Goal: Transaction & Acquisition: Book appointment/travel/reservation

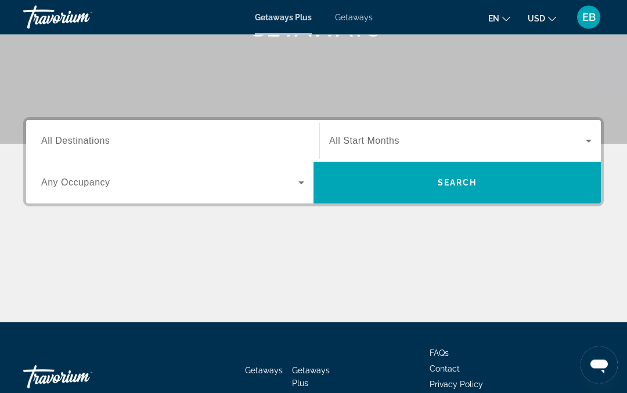
scroll to position [223, 0]
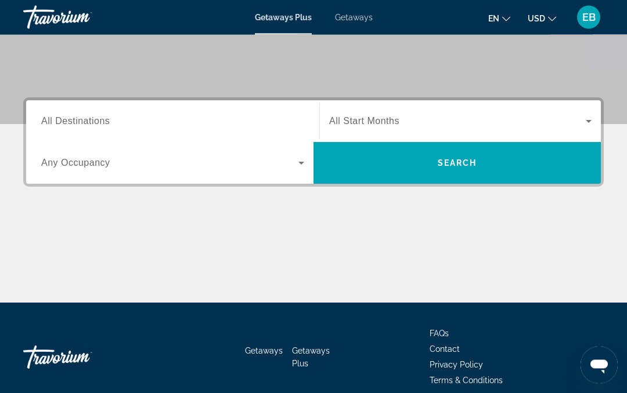
click at [80, 127] on div "Destination All Destinations" at bounding box center [172, 122] width 263 height 33
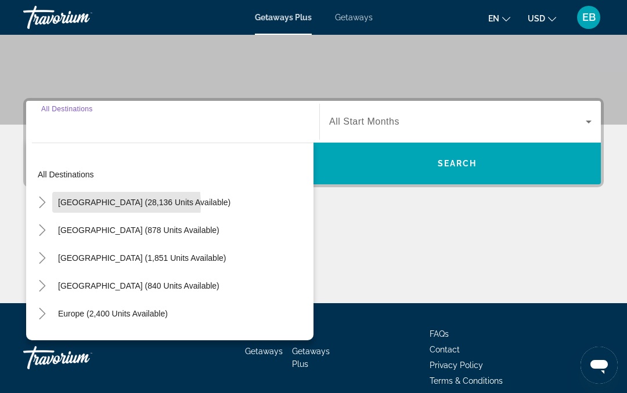
click at [85, 205] on span "[GEOGRAPHIC_DATA] (28,136 units available)" at bounding box center [144, 202] width 172 height 9
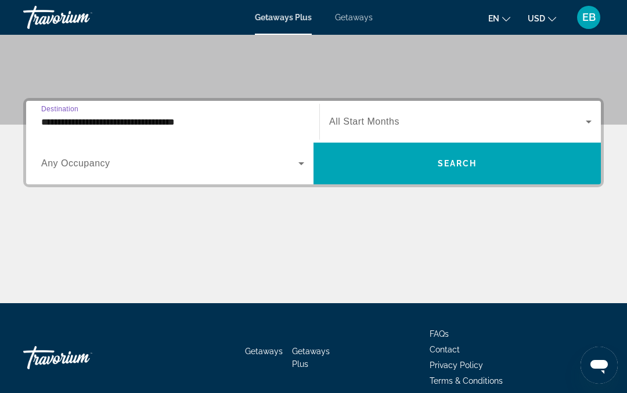
click at [57, 128] on input "**********" at bounding box center [172, 122] width 263 height 14
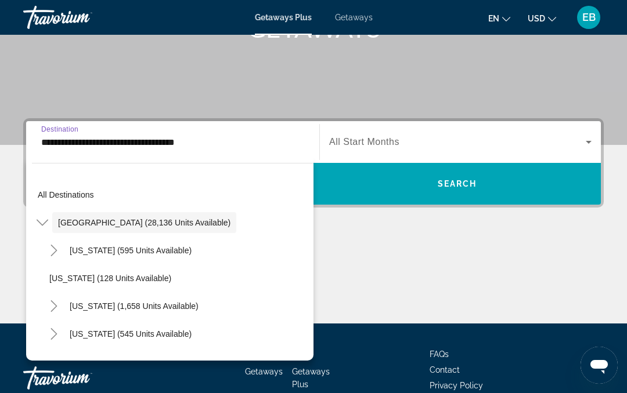
click at [44, 224] on icon "Toggle United States (28,136 units available)" at bounding box center [42, 223] width 12 height 6
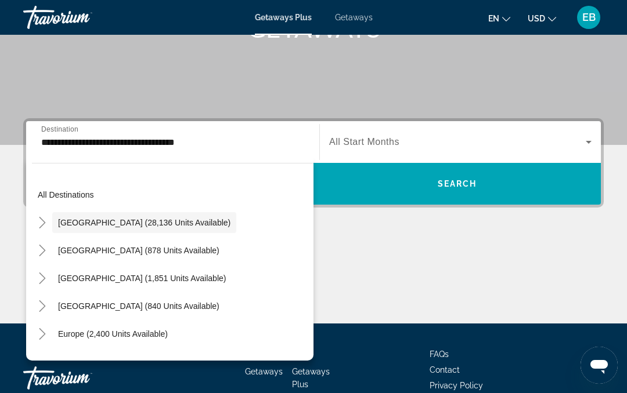
click at [42, 252] on icon "Toggle Mexico (878 units available)" at bounding box center [43, 251] width 12 height 12
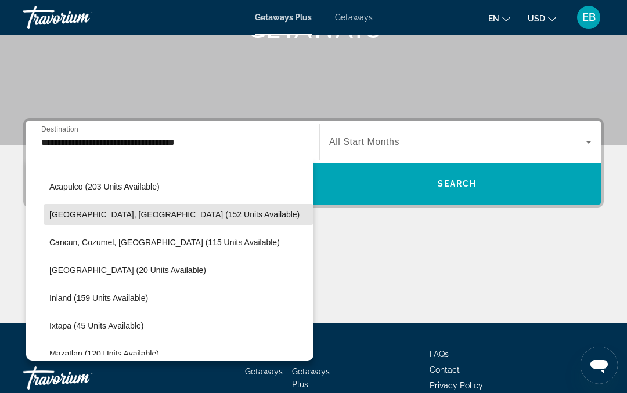
scroll to position [96, 0]
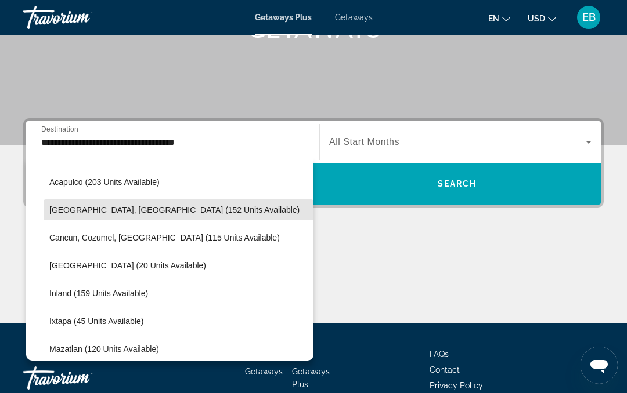
click at [64, 215] on span "Search widget" at bounding box center [179, 210] width 270 height 28
type input "**********"
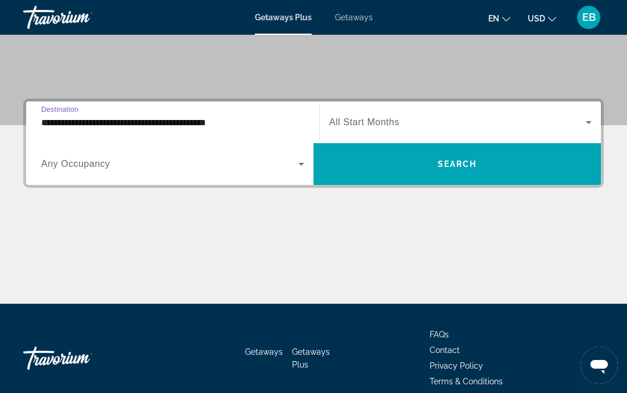
scroll to position [223, 0]
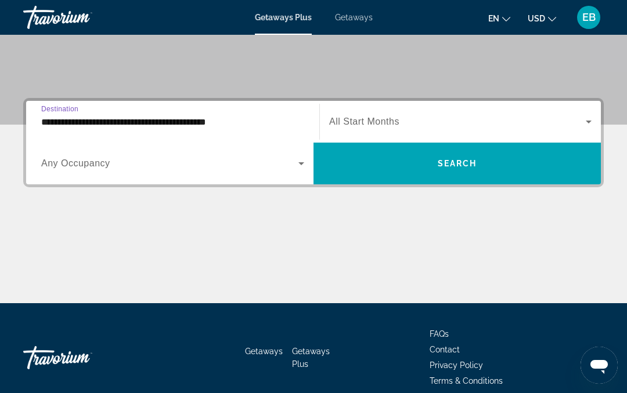
click at [587, 118] on icon "Search widget" at bounding box center [588, 122] width 14 height 14
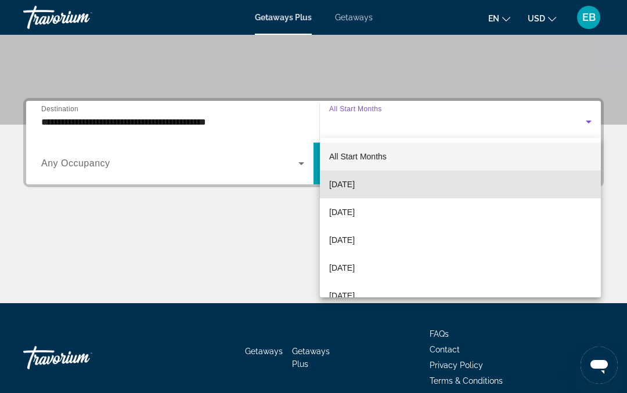
click at [417, 190] on mat-option "[DATE]" at bounding box center [460, 185] width 281 height 28
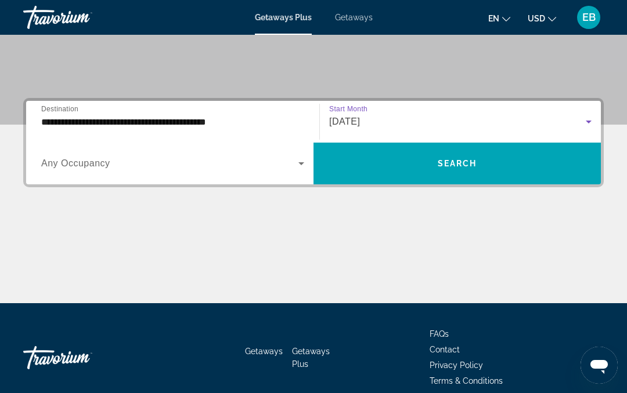
click at [514, 166] on span "Search widget" at bounding box center [456, 164] width 287 height 28
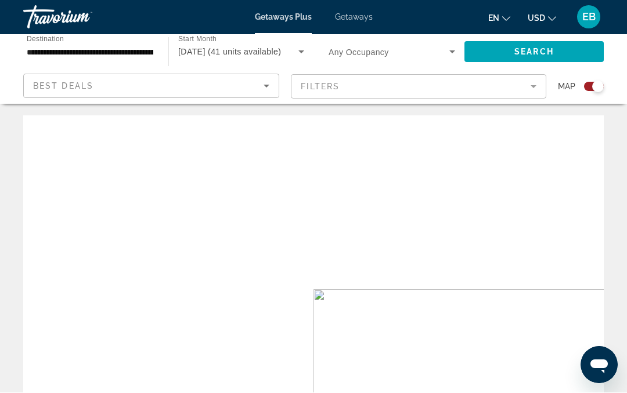
scroll to position [1, 0]
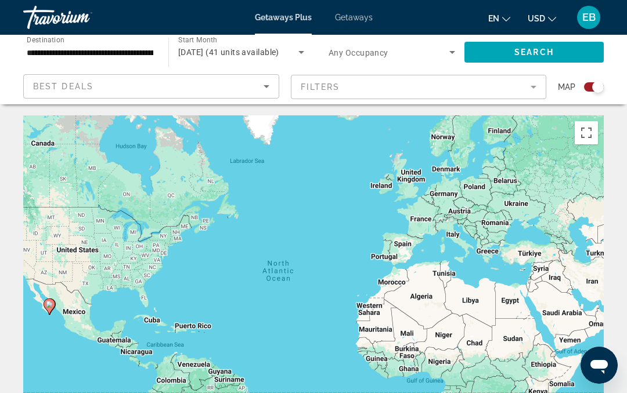
click at [591, 87] on div "Search widget" at bounding box center [594, 86] width 20 height 9
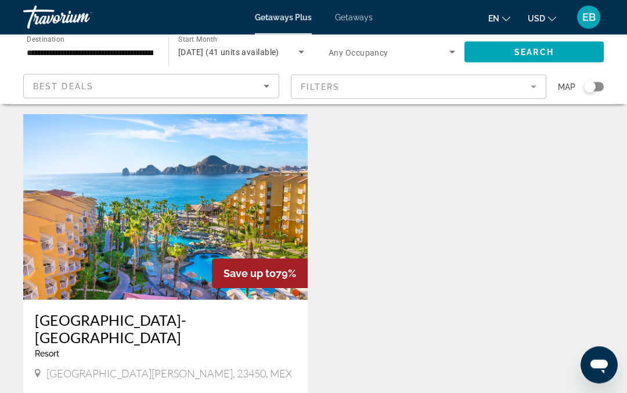
scroll to position [1300, 0]
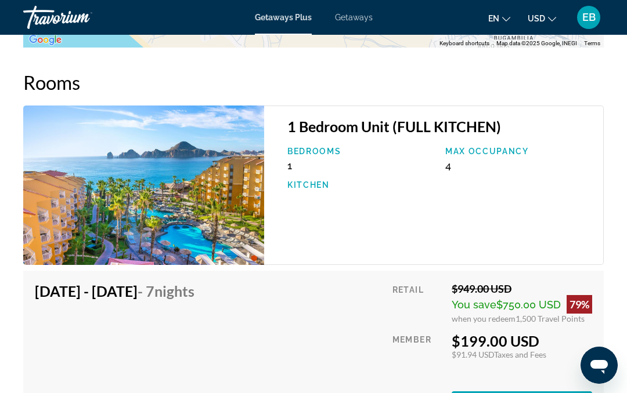
scroll to position [2298, 0]
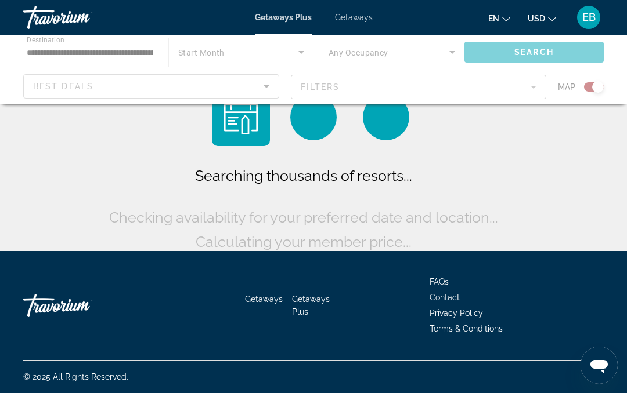
scroll to position [52, 0]
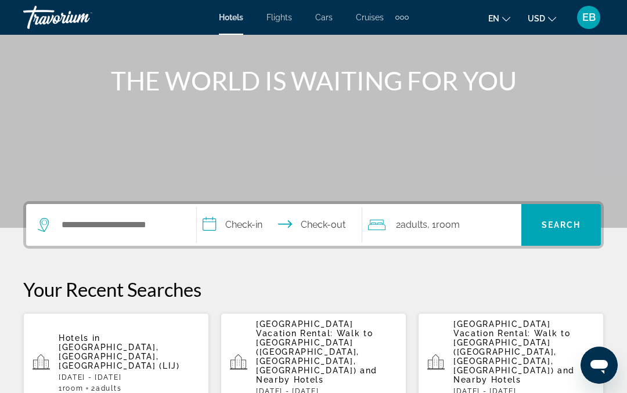
scroll to position [119, 0]
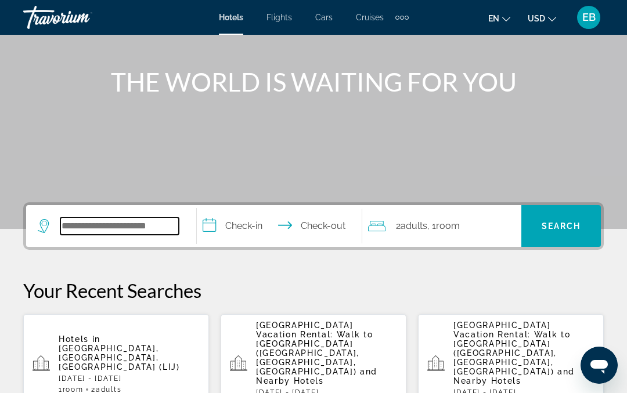
click at [78, 224] on input "Search widget" at bounding box center [119, 226] width 118 height 17
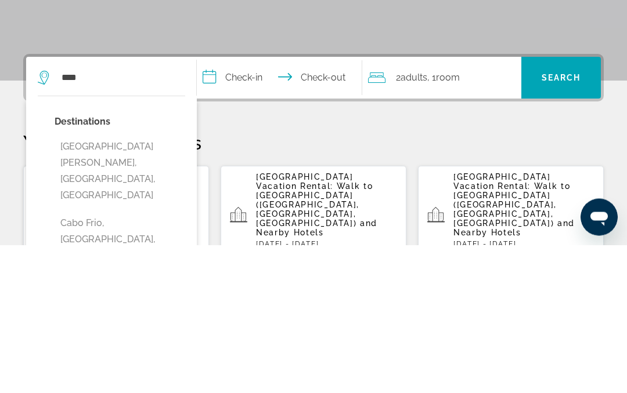
click at [96, 284] on button "Cabo San Lucas, Los Cabos, Mexico" at bounding box center [120, 319] width 131 height 71
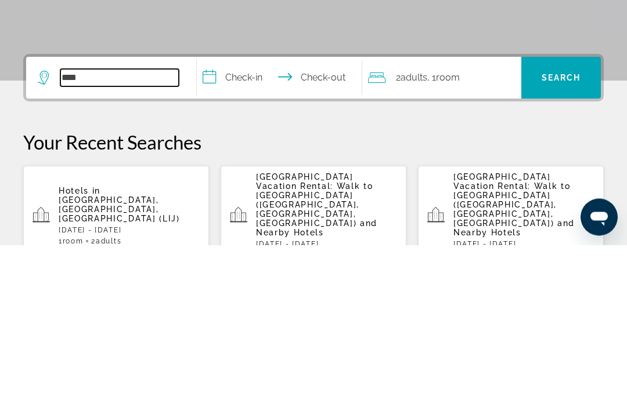
type input "**********"
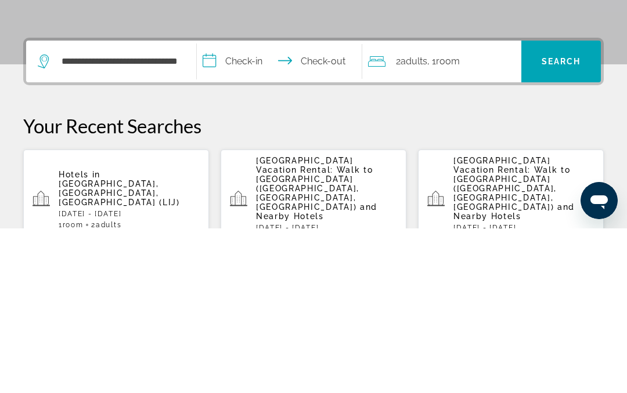
click at [327, 205] on input "**********" at bounding box center [281, 227] width 169 height 45
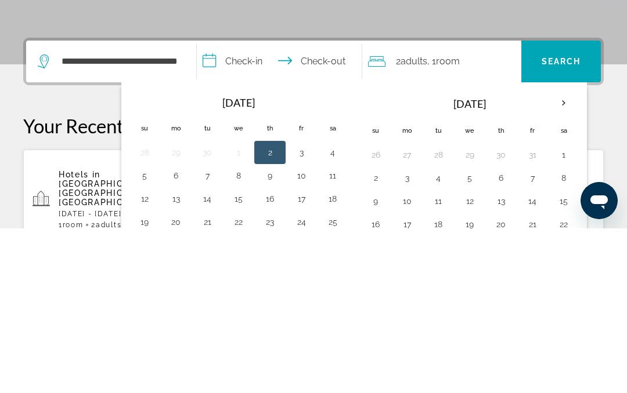
scroll to position [284, 0]
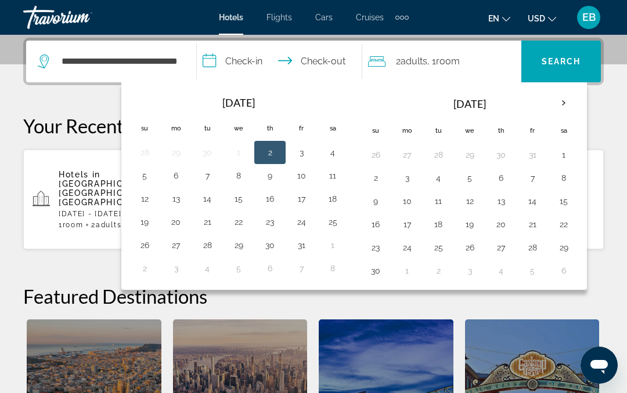
click at [270, 226] on button "23" at bounding box center [270, 222] width 19 height 16
click at [209, 250] on button "28" at bounding box center [207, 245] width 19 height 16
type input "**********"
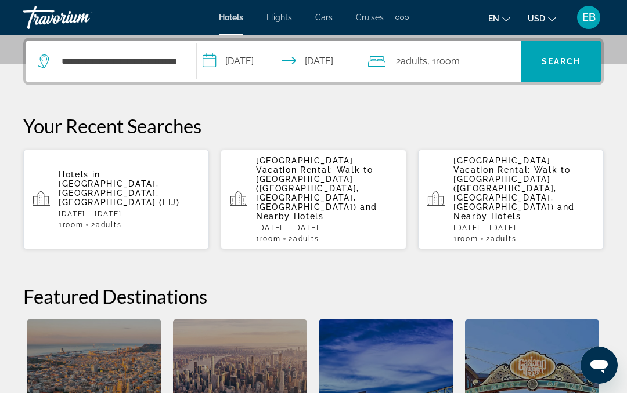
click at [565, 62] on span "Search" at bounding box center [560, 61] width 39 height 9
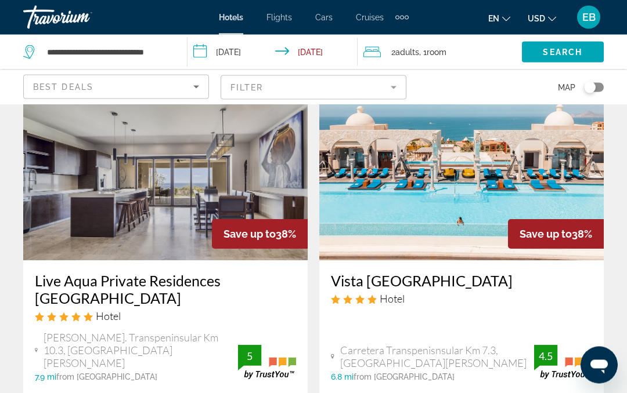
scroll to position [1438, 0]
click at [102, 272] on h3 "Live Aqua Private Residences Los Cabos" at bounding box center [165, 289] width 261 height 35
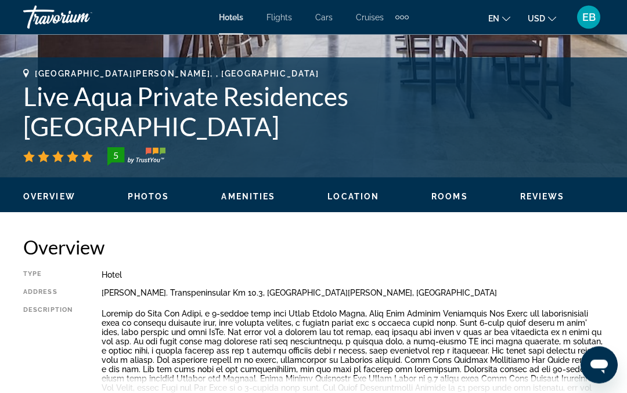
scroll to position [413, 0]
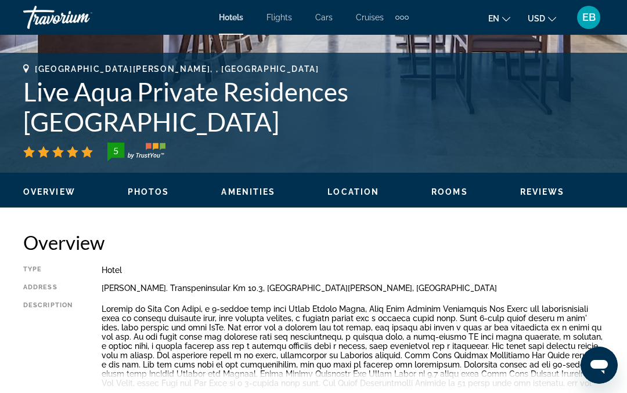
click at [124, 393] on span "Read more" at bounding box center [125, 399] width 46 height 8
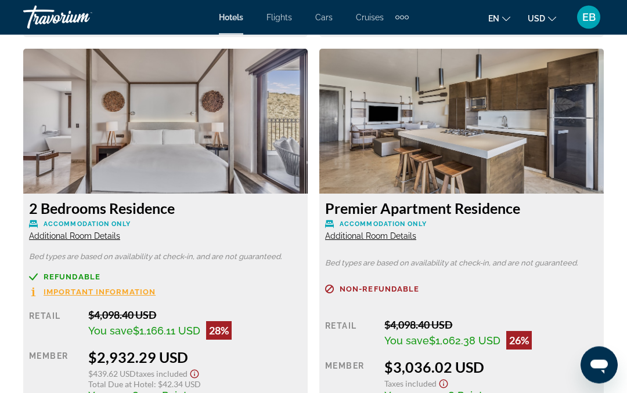
scroll to position [2219, 0]
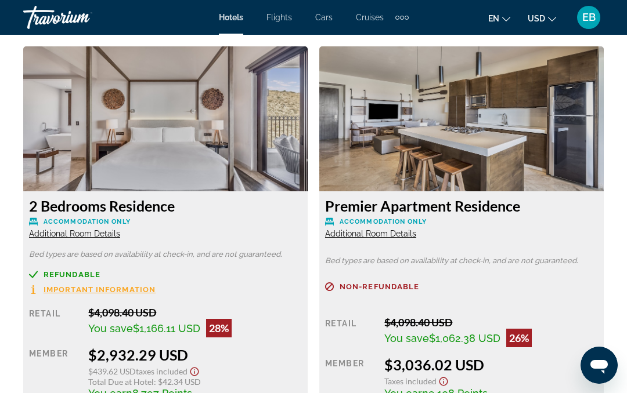
click at [66, 292] on span "Important Information" at bounding box center [100, 290] width 112 height 8
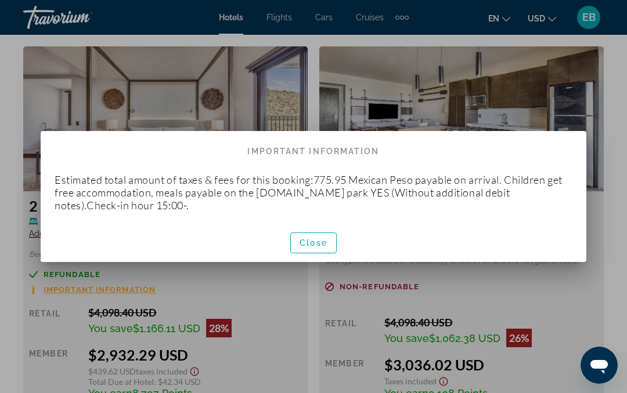
scroll to position [0, 0]
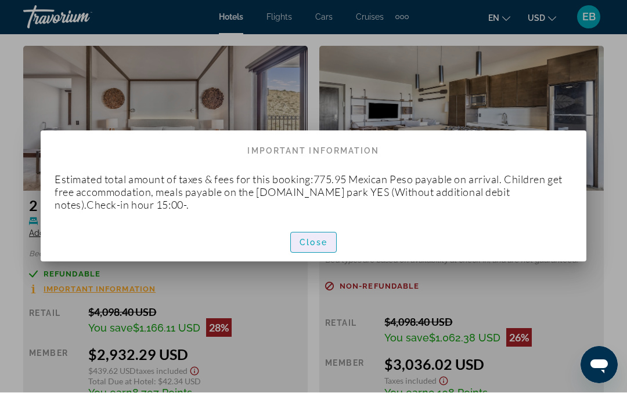
click at [316, 243] on span "Close" at bounding box center [313, 243] width 28 height 9
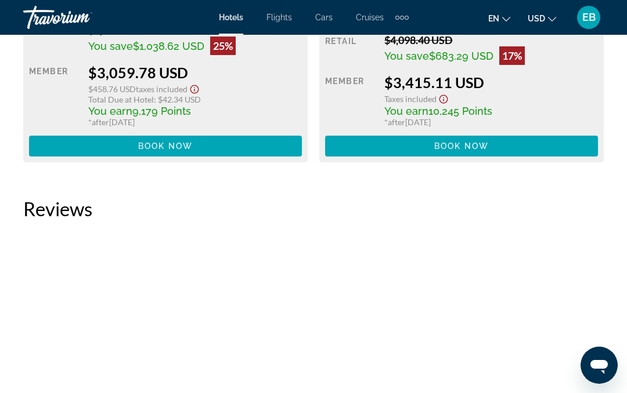
scroll to position [2929, 0]
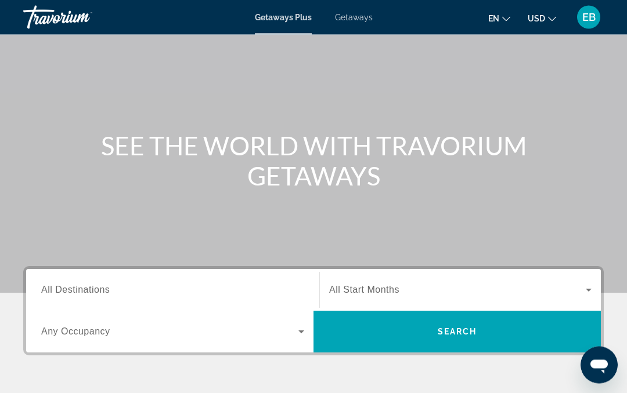
scroll to position [55, 0]
click at [53, 291] on span "All Destinations" at bounding box center [75, 290] width 68 height 10
click at [53, 291] on input "Destination All Destinations" at bounding box center [172, 291] width 263 height 14
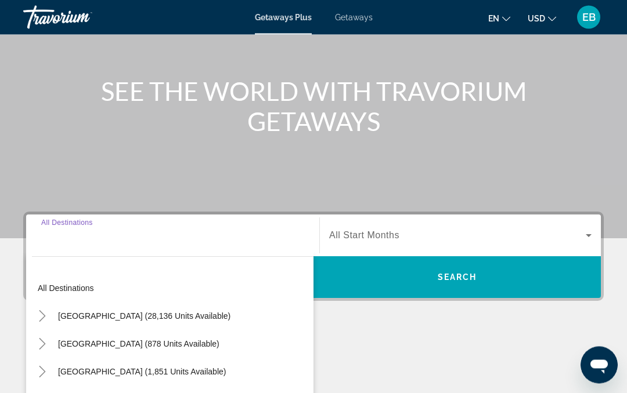
scroll to position [223, 0]
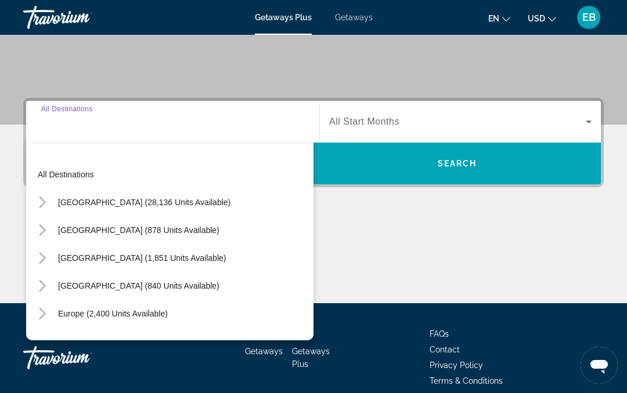
click at [41, 204] on icon "Toggle United States (28,136 units available)" at bounding box center [43, 203] width 12 height 12
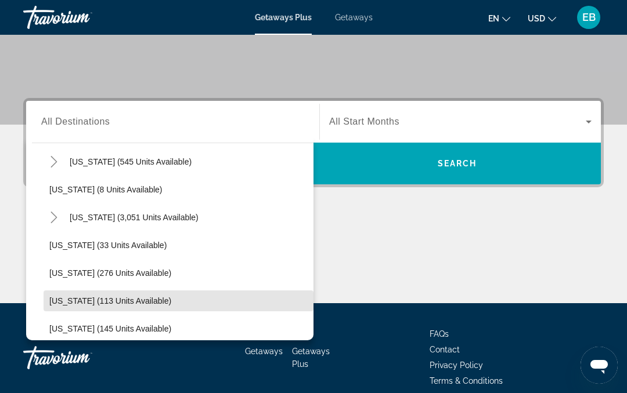
scroll to position [151, 0]
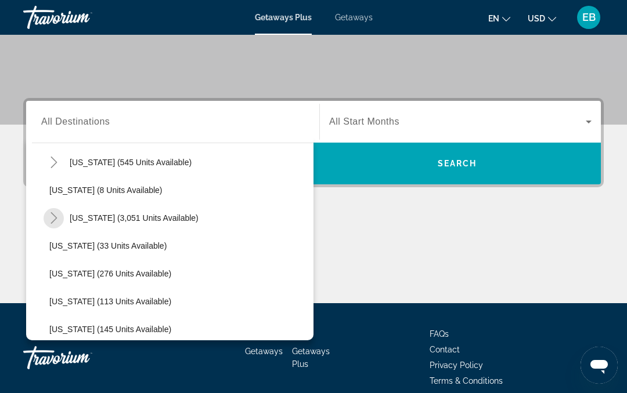
click at [49, 224] on mat-icon "Toggle Florida (3,051 units available)" at bounding box center [54, 218] width 20 height 20
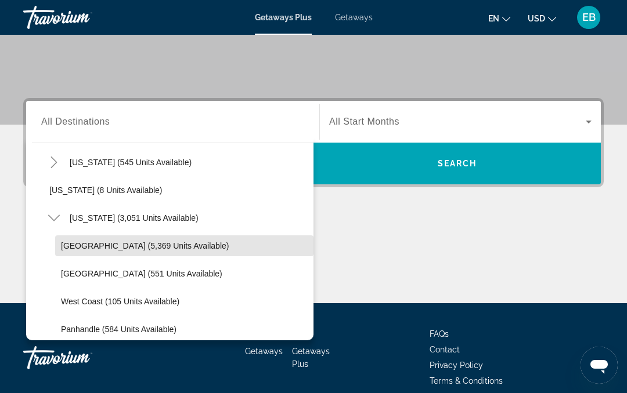
click at [84, 250] on span "[GEOGRAPHIC_DATA] (5,369 units available)" at bounding box center [145, 245] width 168 height 9
type input "**********"
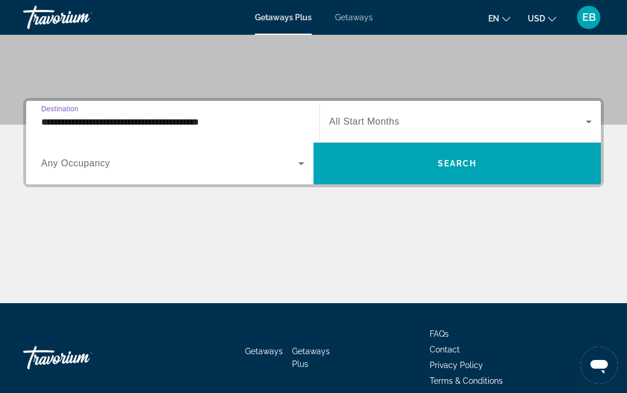
click at [469, 118] on span "Search widget" at bounding box center [457, 122] width 256 height 14
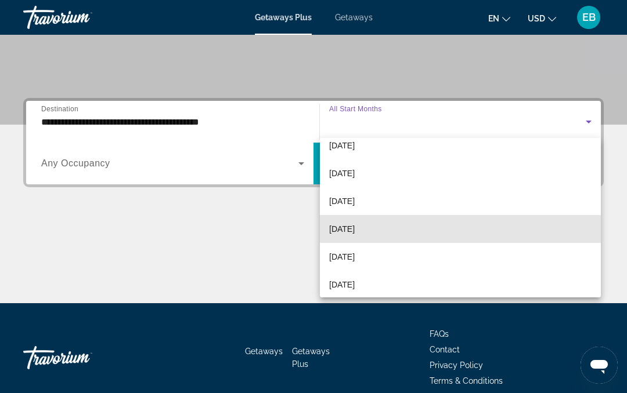
scroll to position [44, 0]
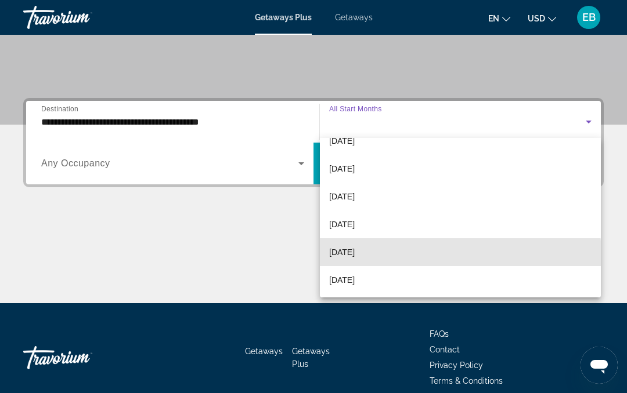
click at [431, 255] on mat-option "[DATE]" at bounding box center [460, 253] width 281 height 28
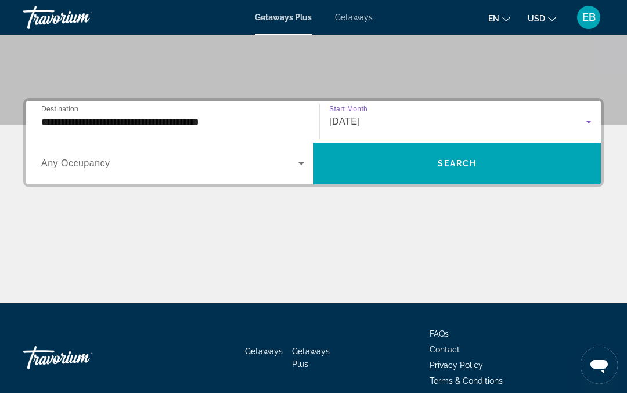
click at [465, 165] on span "Search" at bounding box center [457, 163] width 39 height 9
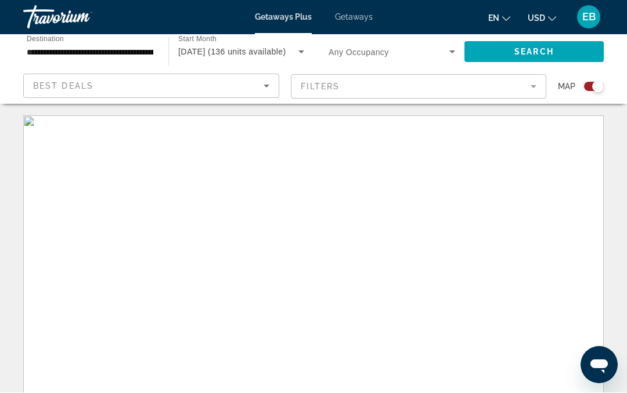
scroll to position [1, 0]
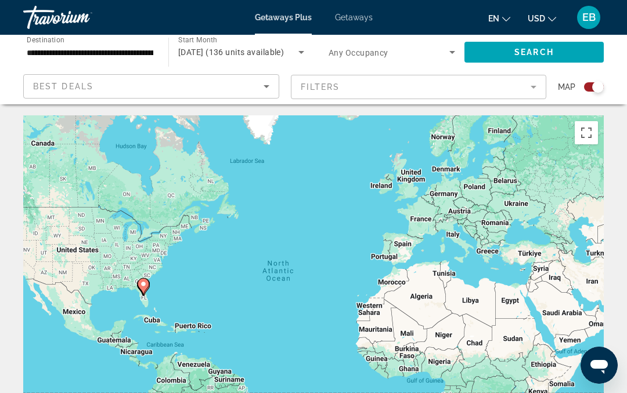
click at [597, 91] on div "Search widget" at bounding box center [598, 87] width 12 height 12
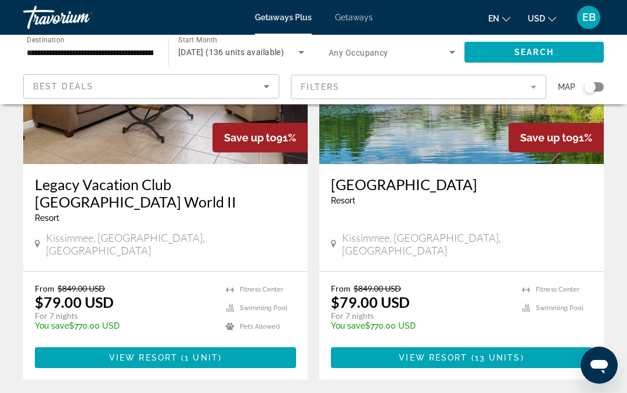
scroll to position [2308, 0]
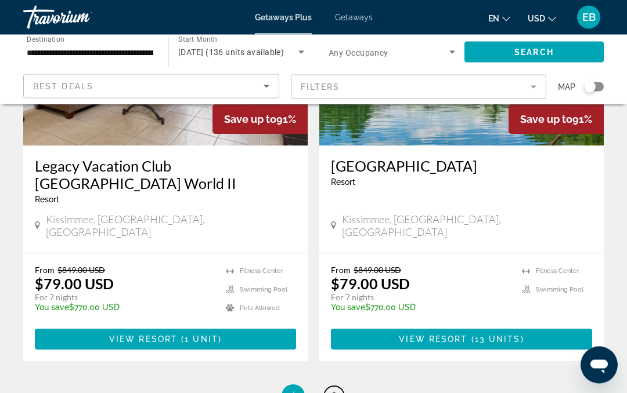
click at [328, 387] on link "page 2" at bounding box center [334, 397] width 20 height 20
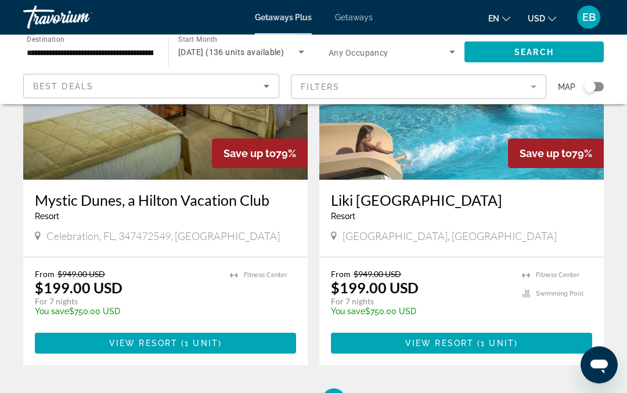
scroll to position [1879, 0]
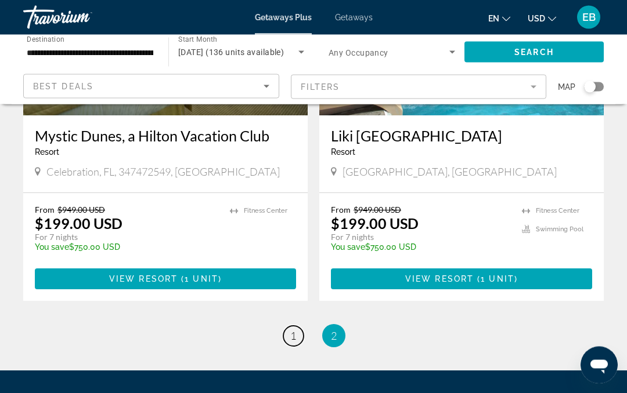
click at [296, 330] on span "1" at bounding box center [293, 336] width 6 height 13
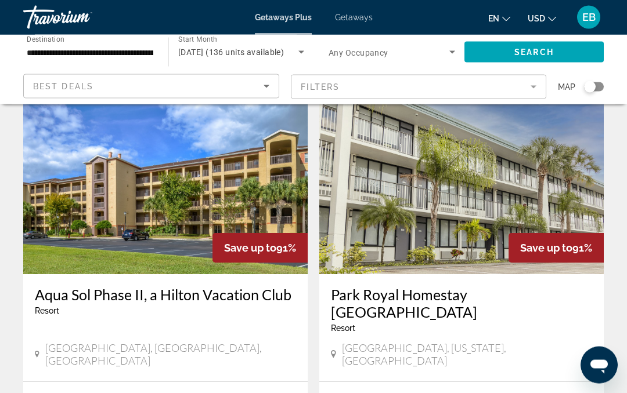
scroll to position [1330, 0]
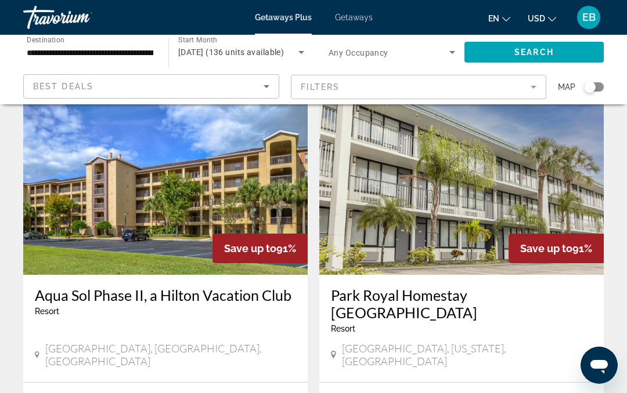
click at [64, 287] on h3 "Aqua Sol Phase II, a Hilton Vacation Club" at bounding box center [165, 295] width 261 height 17
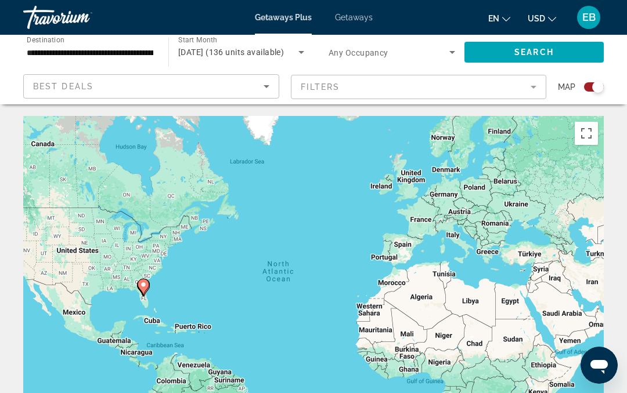
click at [599, 91] on div "Search widget" at bounding box center [598, 87] width 12 height 12
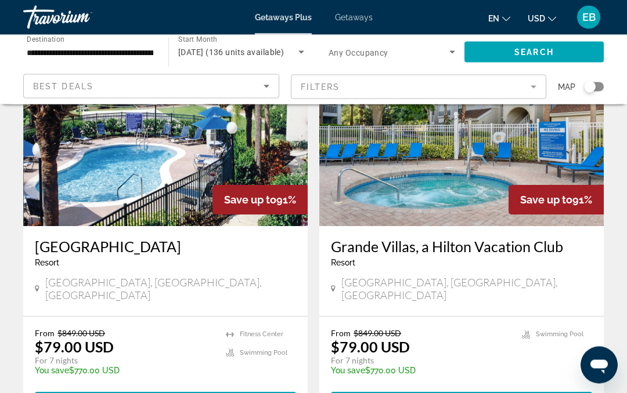
scroll to position [971, 0]
click at [521, 254] on div "Grande Villas, a Hilton Vacation Club Resort - This is an adults only resort [G…" at bounding box center [461, 271] width 284 height 90
click at [525, 226] on div "Grande Villas, a Hilton Vacation Club Resort - This is an adults only resort [G…" at bounding box center [461, 271] width 284 height 90
click at [475, 238] on h3 "Grande Villas, a Hilton Vacation Club" at bounding box center [461, 246] width 261 height 17
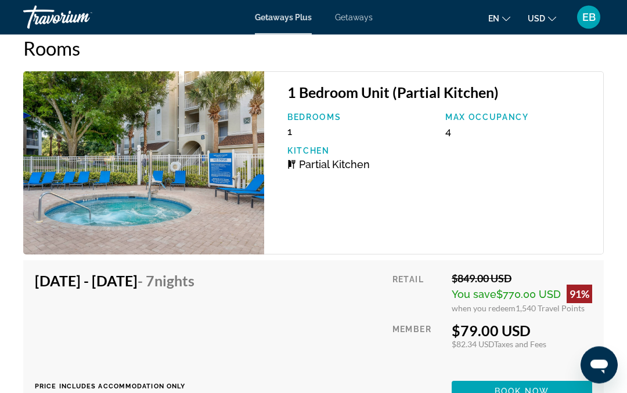
scroll to position [2014, 0]
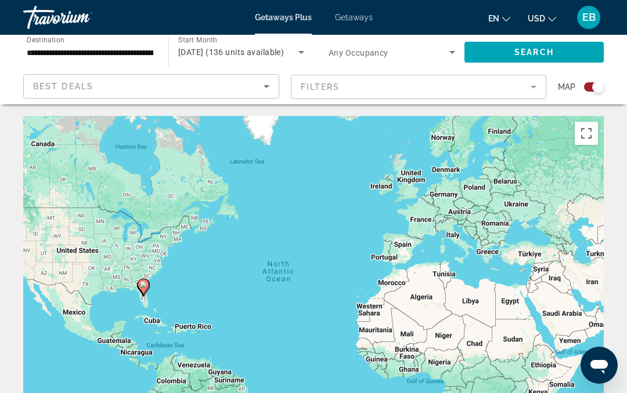
click at [590, 142] on button "Toggle fullscreen view" at bounding box center [586, 133] width 23 height 23
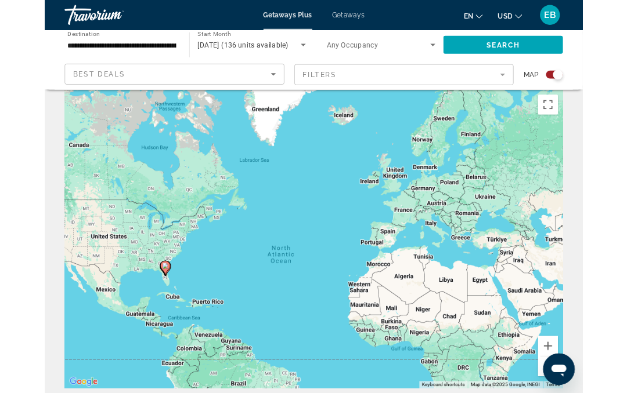
scroll to position [52, 0]
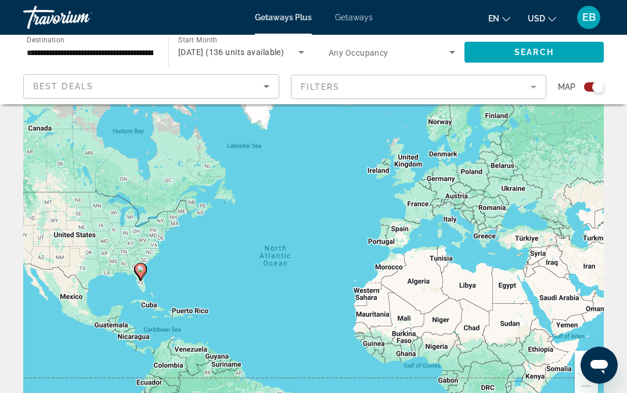
click at [591, 90] on div "Search widget" at bounding box center [594, 86] width 20 height 9
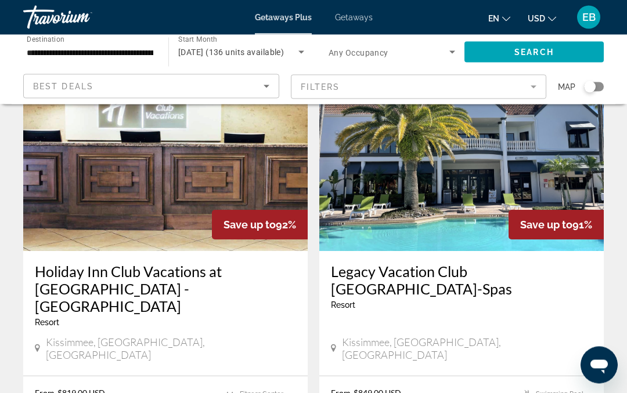
scroll to position [504, 0]
click at [516, 263] on h3 "Legacy Vacation Club [GEOGRAPHIC_DATA]-Spas" at bounding box center [461, 280] width 261 height 35
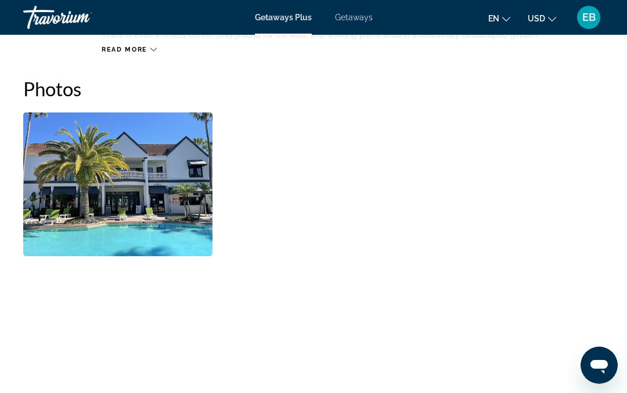
scroll to position [749, 0]
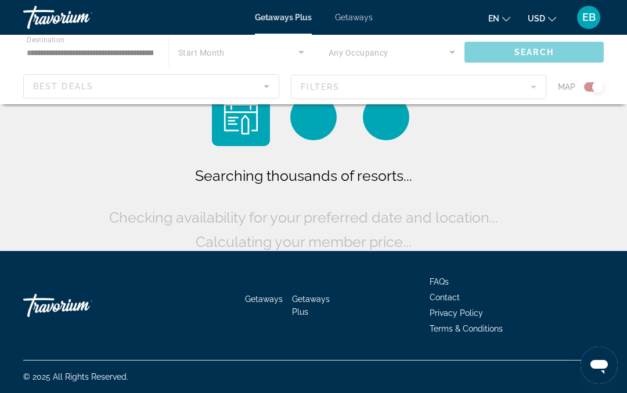
scroll to position [52, 0]
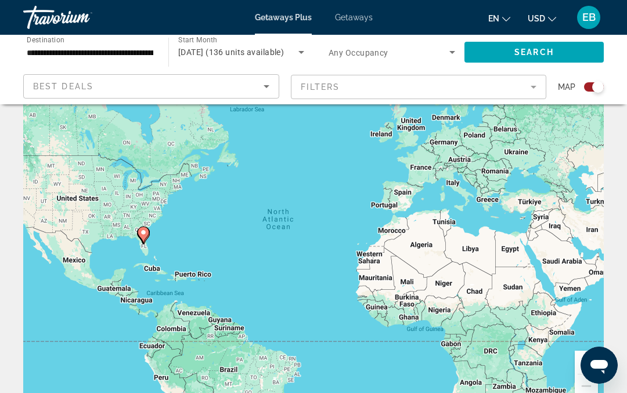
click at [591, 88] on div "Search widget" at bounding box center [594, 86] width 20 height 9
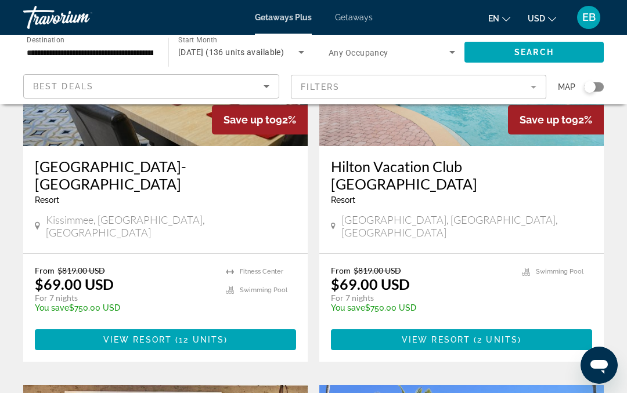
scroll to position [184, 0]
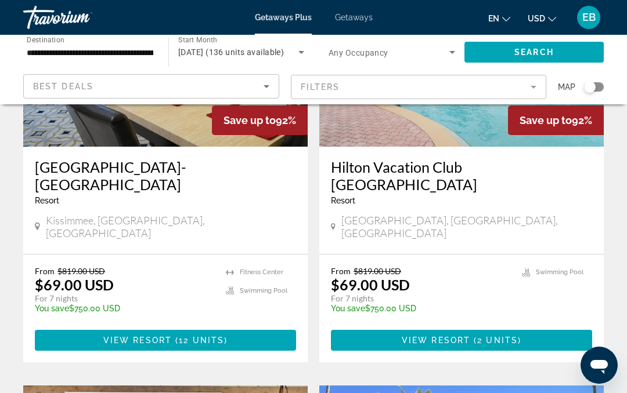
click at [515, 222] on div "[GEOGRAPHIC_DATA], [GEOGRAPHIC_DATA], [GEOGRAPHIC_DATA]" at bounding box center [461, 227] width 261 height 26
click at [498, 336] on span "2 units" at bounding box center [497, 340] width 41 height 9
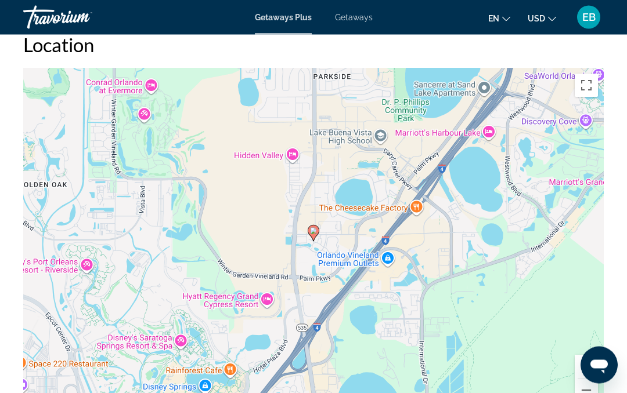
scroll to position [1904, 0]
click at [592, 378] on button "Zoom out" at bounding box center [586, 389] width 23 height 23
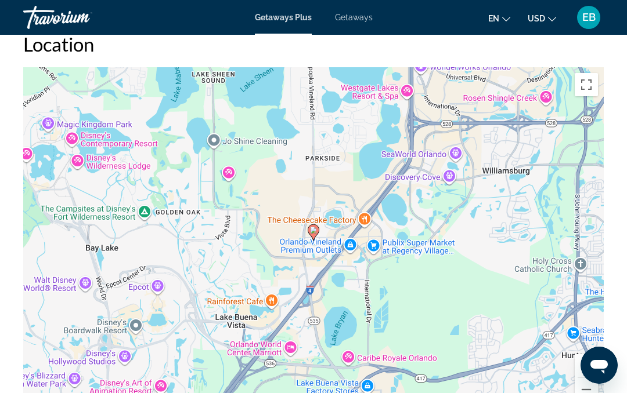
click at [590, 378] on button "Zoom out" at bounding box center [586, 389] width 23 height 23
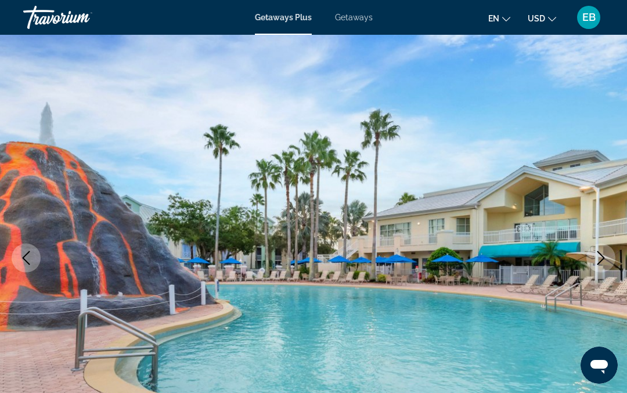
scroll to position [0, 0]
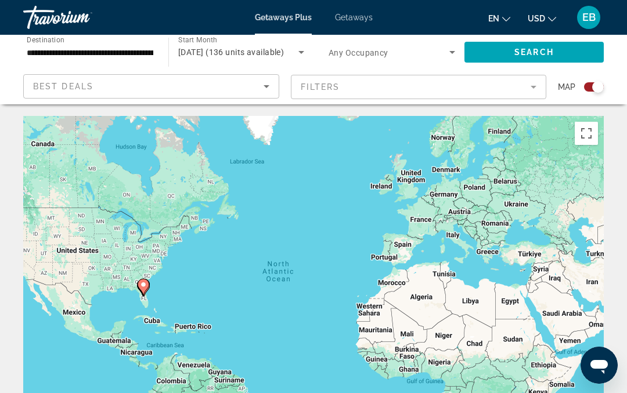
click at [599, 91] on div "Search widget" at bounding box center [598, 87] width 12 height 12
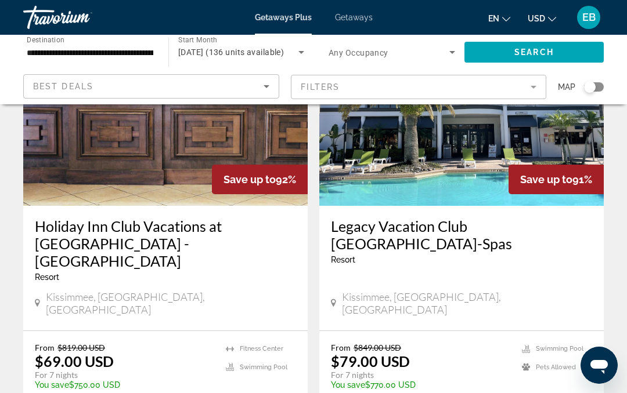
scroll to position [547, 0]
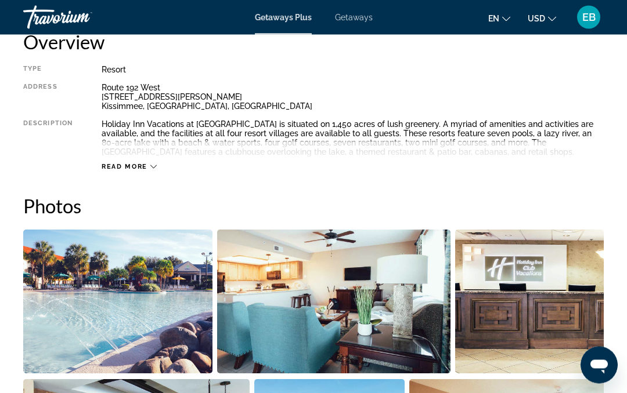
scroll to position [615, 0]
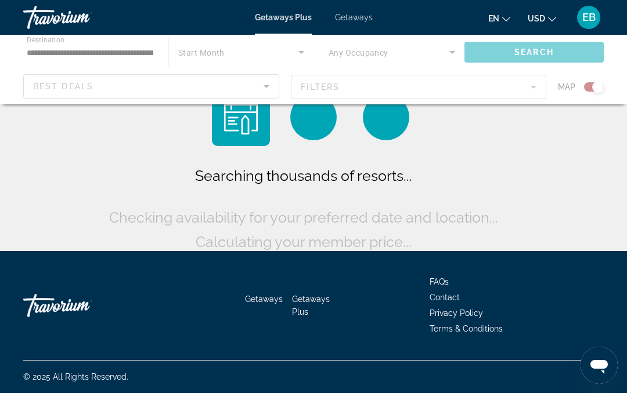
scroll to position [52, 0]
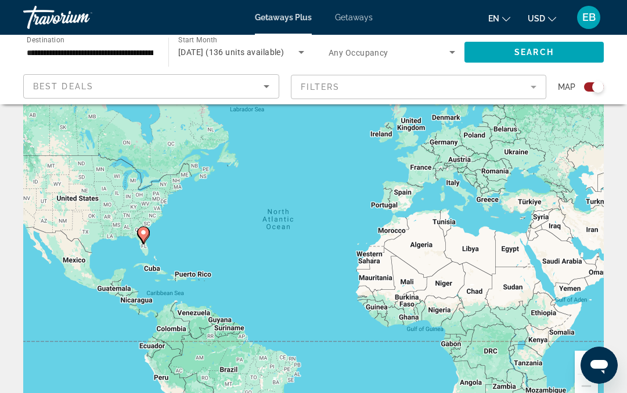
click at [590, 89] on div "Search widget" at bounding box center [594, 86] width 20 height 9
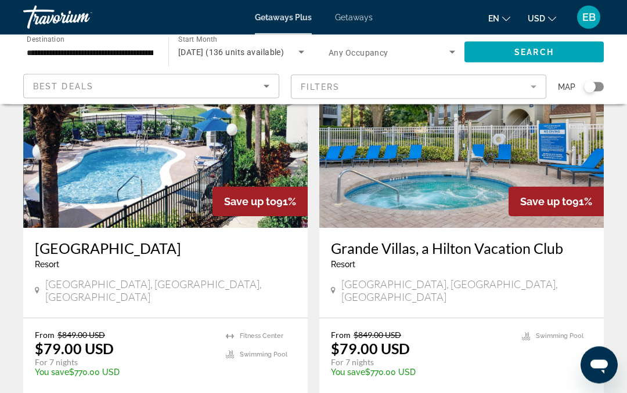
scroll to position [970, 0]
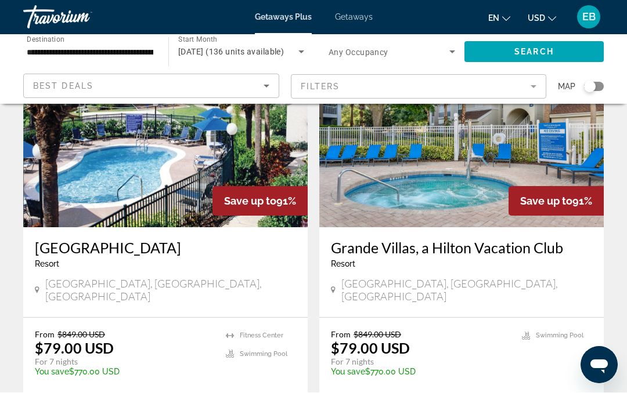
click at [84, 340] on p "$79.00 USD" at bounding box center [74, 348] width 79 height 17
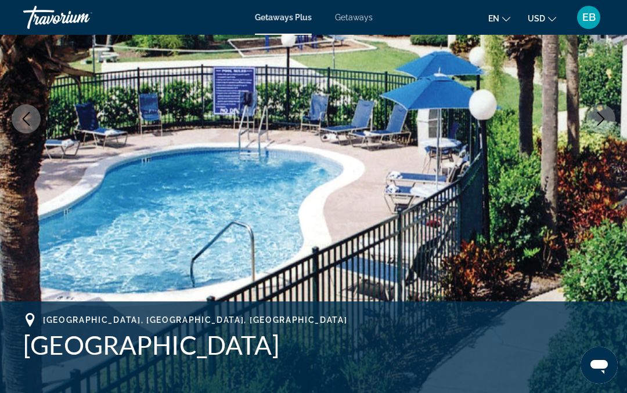
scroll to position [190, 0]
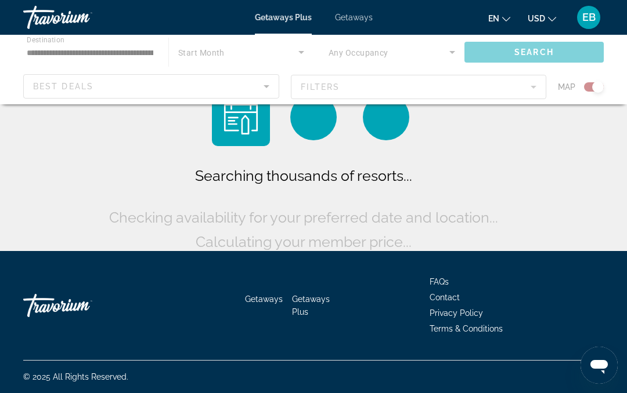
scroll to position [52, 0]
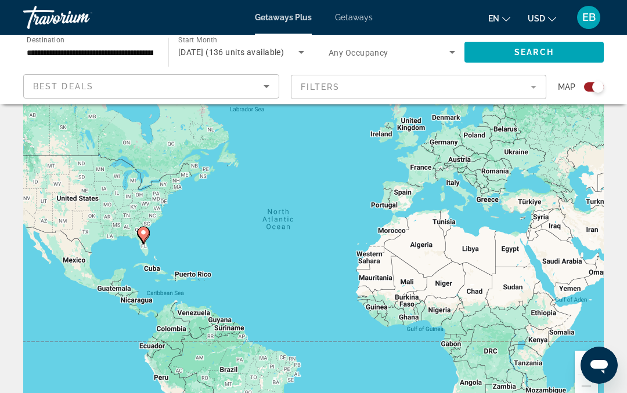
click at [597, 82] on div "Search widget" at bounding box center [598, 87] width 12 height 12
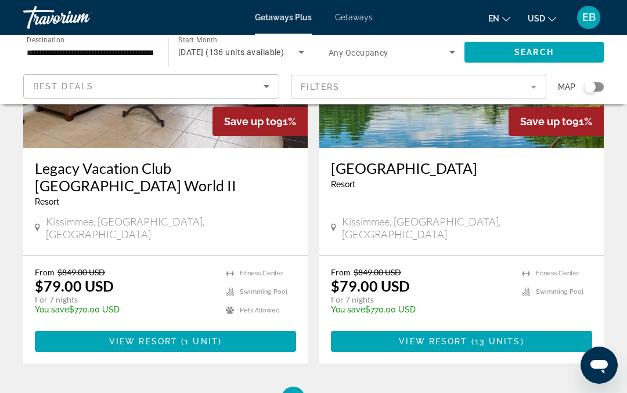
scroll to position [2308, 0]
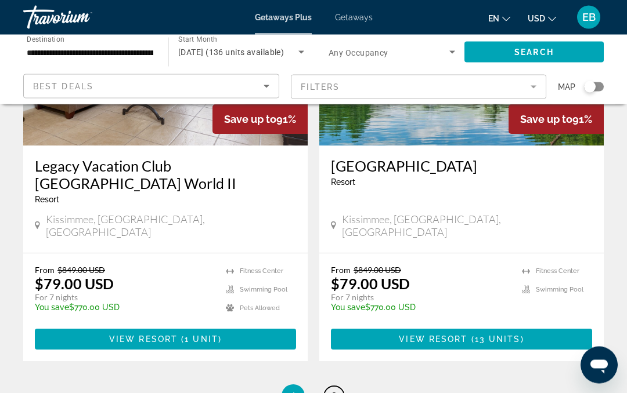
click at [337, 387] on link "page 2" at bounding box center [334, 397] width 20 height 20
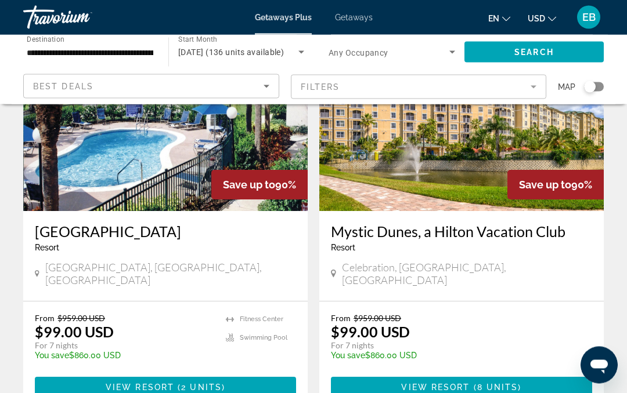
scroll to position [526, 0]
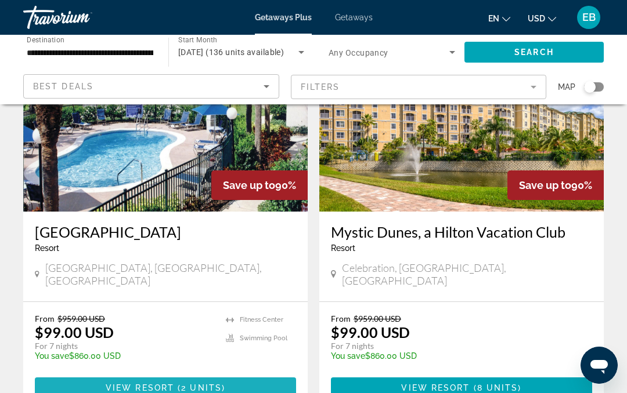
click at [129, 384] on span "View Resort" at bounding box center [140, 388] width 68 height 9
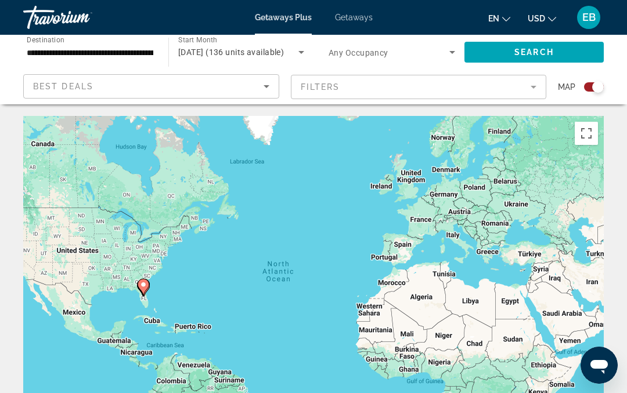
click at [594, 89] on div "Search widget" at bounding box center [598, 87] width 12 height 12
